Goal: Navigation & Orientation: Find specific page/section

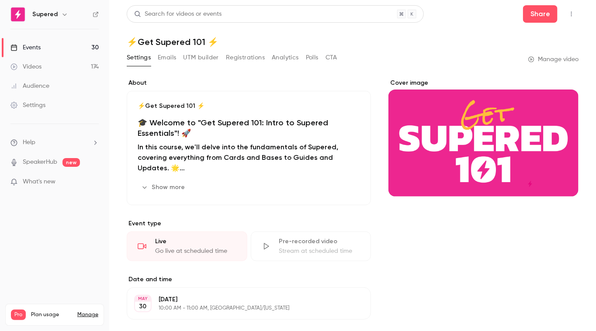
click at [57, 62] on link "Videos 174" at bounding box center [54, 66] width 109 height 19
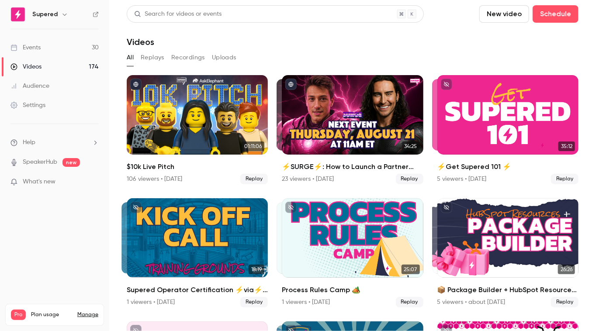
click at [48, 46] on link "Events 30" at bounding box center [54, 47] width 109 height 19
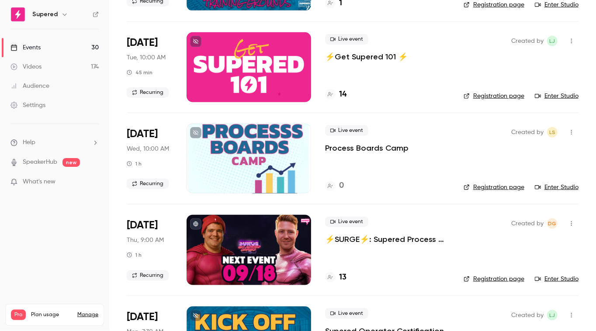
scroll to position [229, 0]
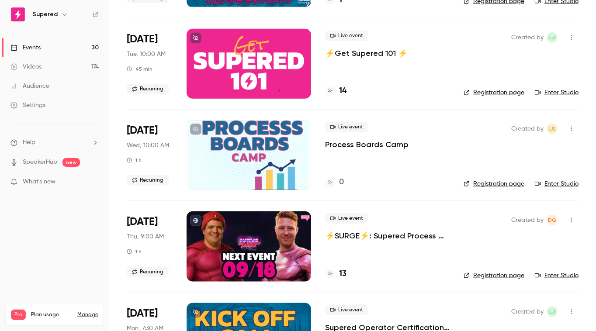
click at [498, 271] on link "Registration page" at bounding box center [494, 275] width 61 height 9
